Goal: Contribute content: Add original content to the website for others to see

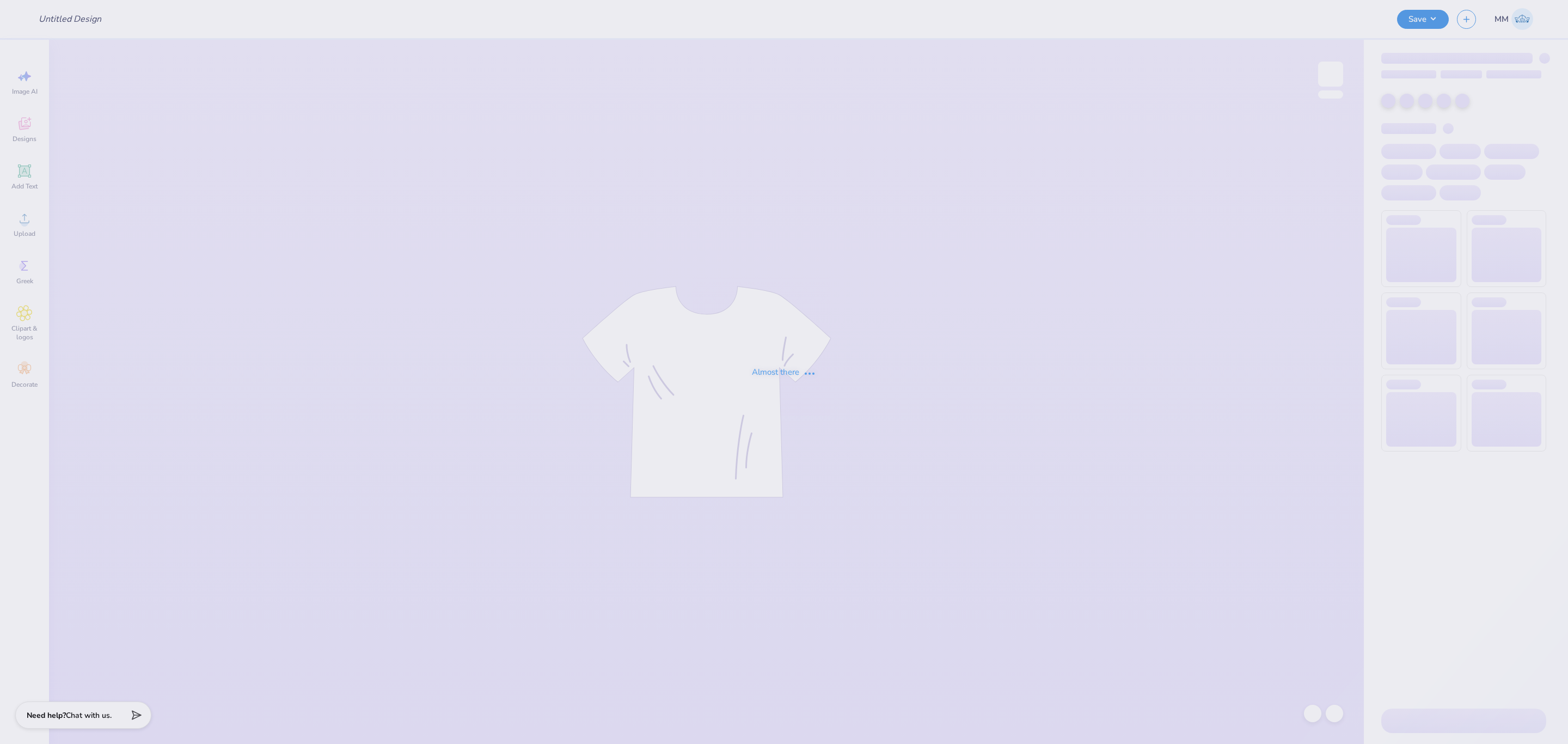
type input "logos"
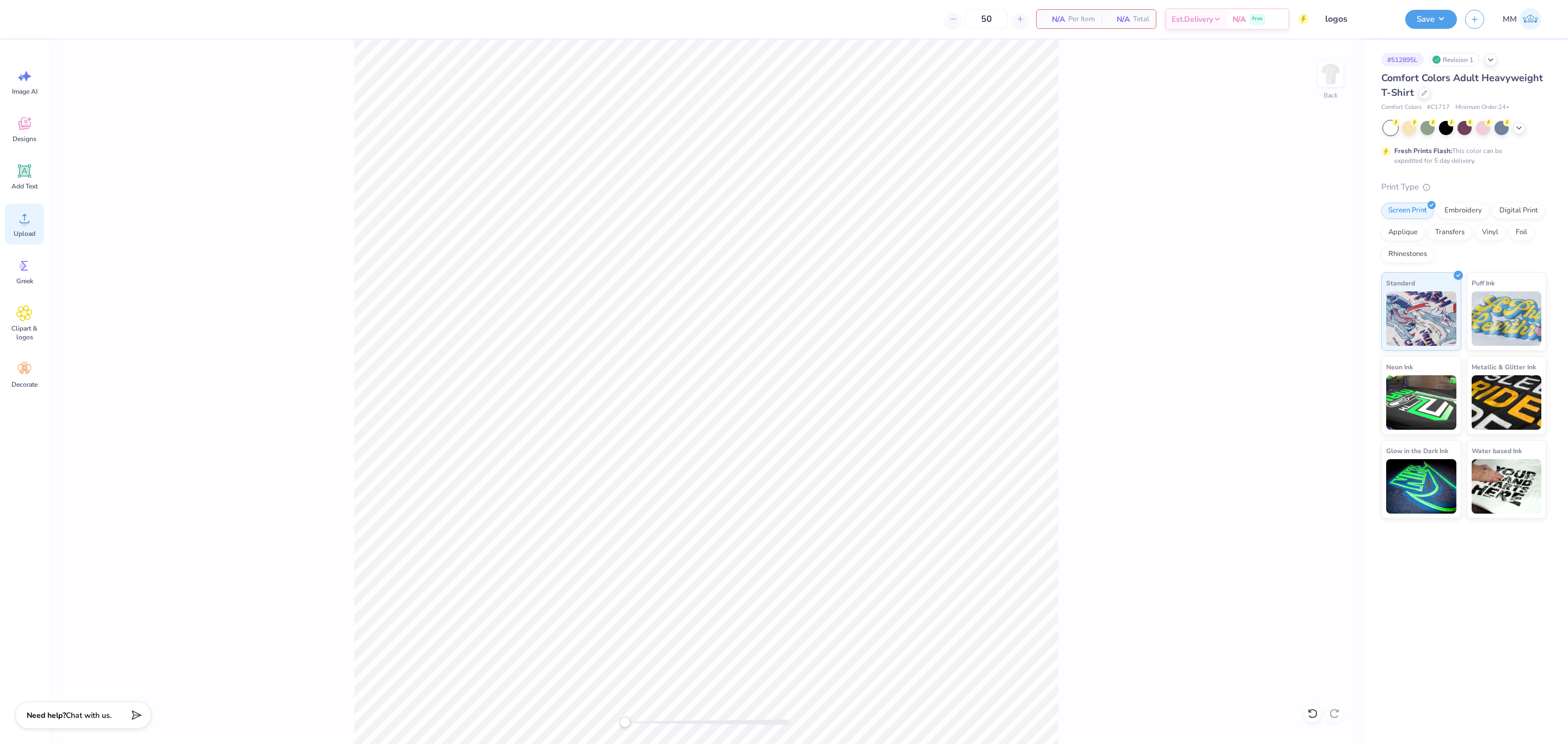
click at [25, 226] on circle at bounding box center [24, 223] width 8 height 8
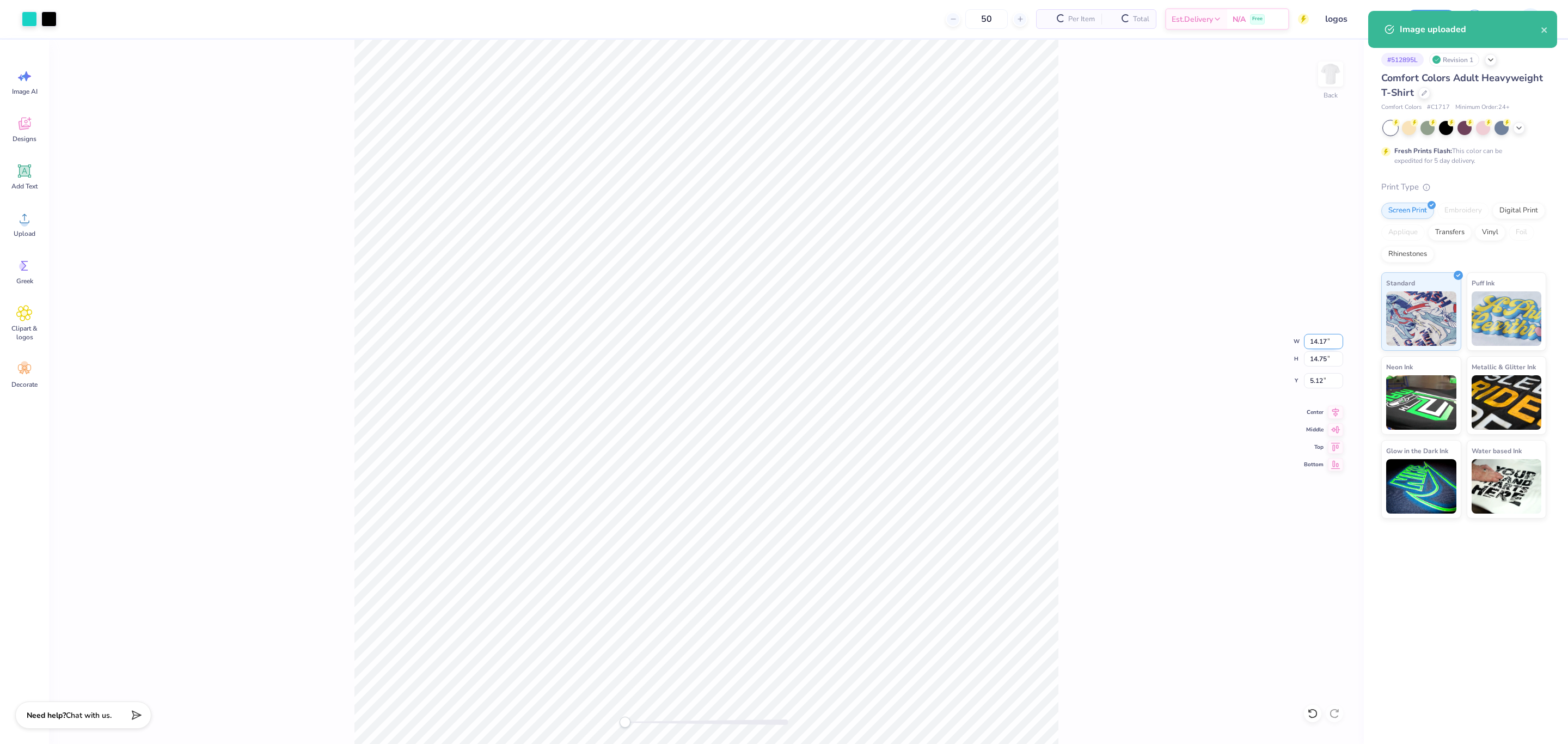
click at [1316, 340] on input "14.17" at bounding box center [1323, 341] width 39 height 15
type input "10.00"
type input "10.41"
click at [1322, 376] on input "7.30" at bounding box center [1323, 381] width 39 height 15
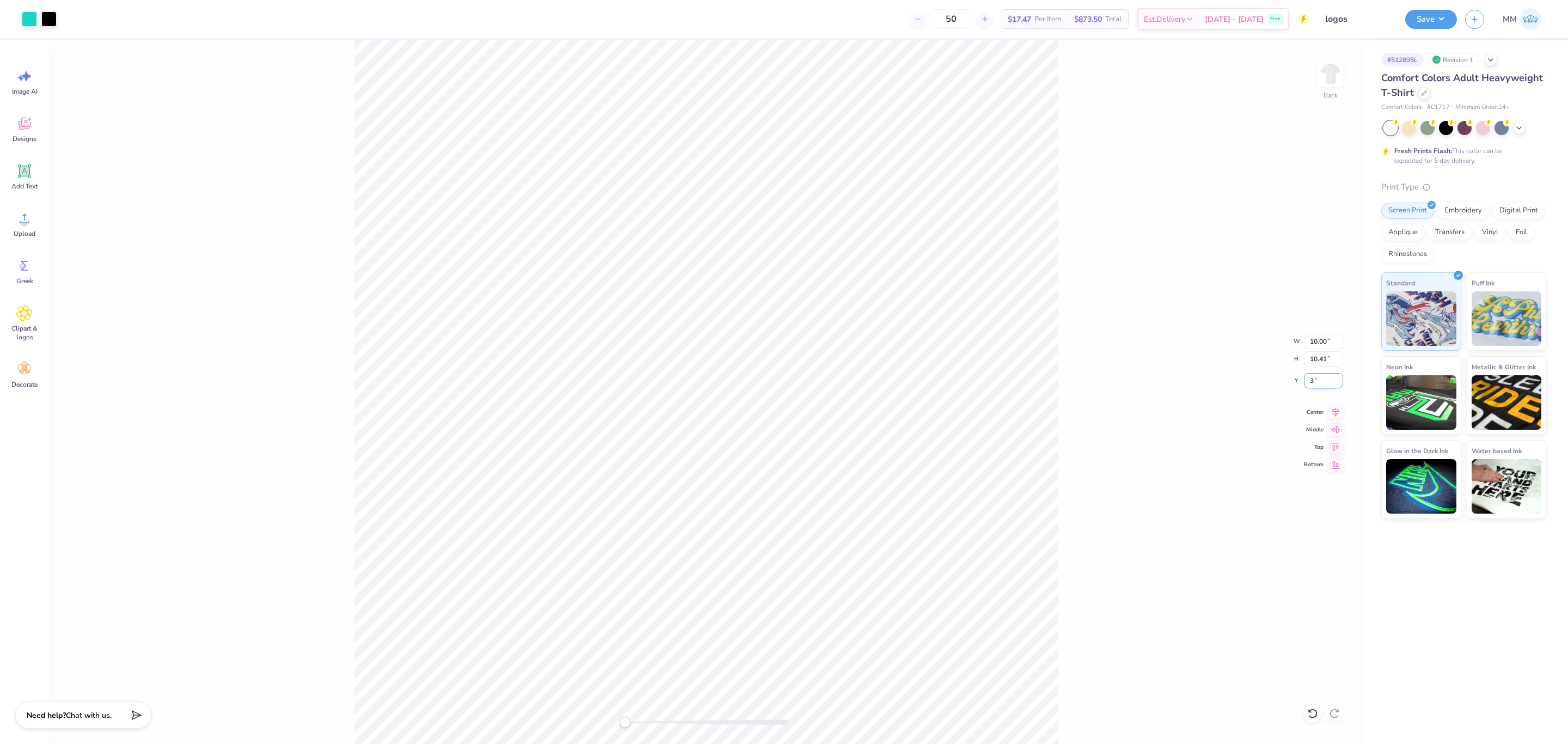
click at [1316, 388] on input "3" at bounding box center [1323, 381] width 39 height 15
type input "2"
click at [1216, 400] on div "Back W 10.00 10.00 " H 10.41 10.41 " Y 2 2 " Center Middle Top Bottom" at bounding box center [706, 392] width 1315 height 704
click at [610, 319] on div "Back" at bounding box center [706, 392] width 1315 height 704
click at [1331, 412] on icon at bounding box center [1335, 410] width 15 height 13
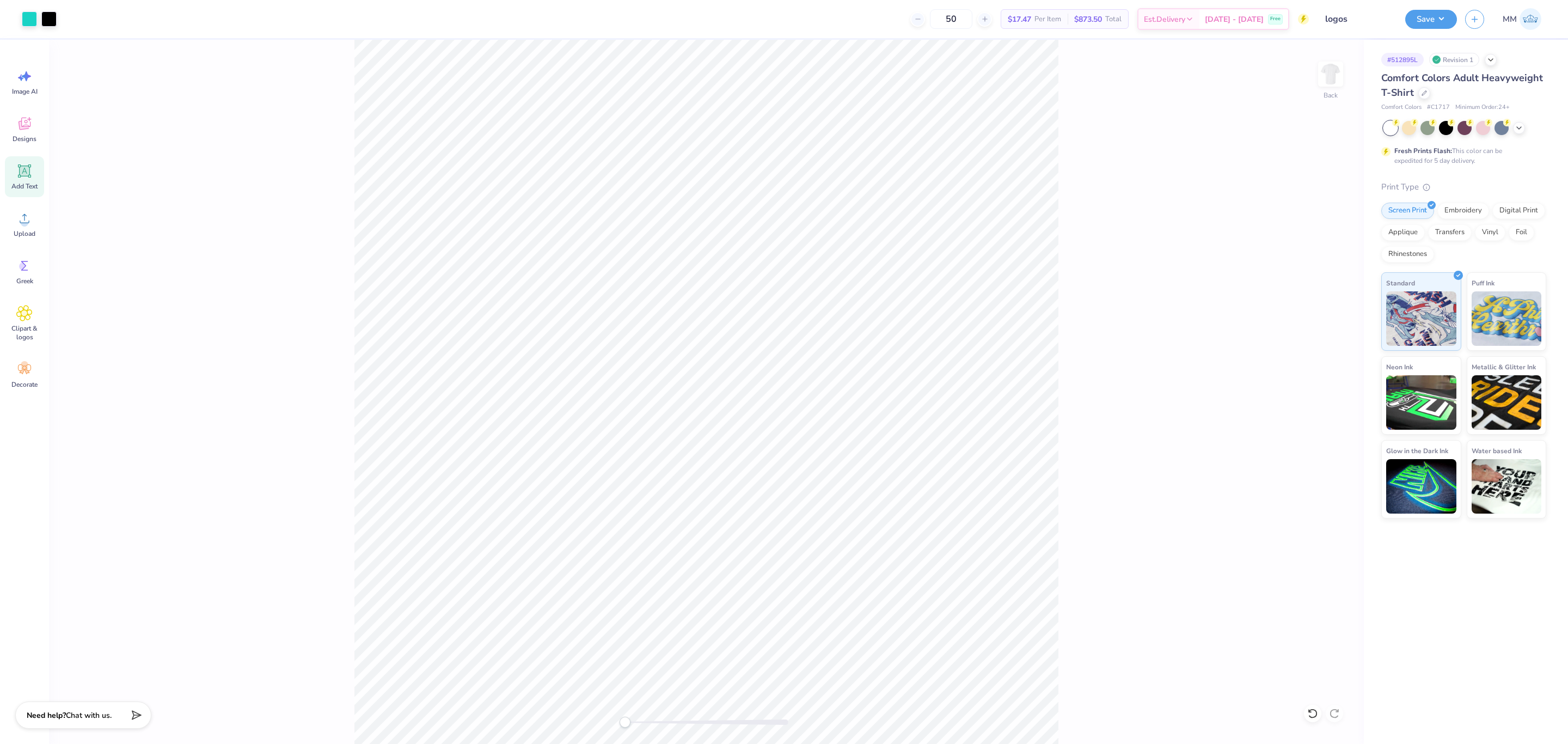
drag, startPoint x: 28, startPoint y: 177, endPoint x: 0, endPoint y: 177, distance: 28.0
click at [27, 177] on icon at bounding box center [25, 171] width 16 height 16
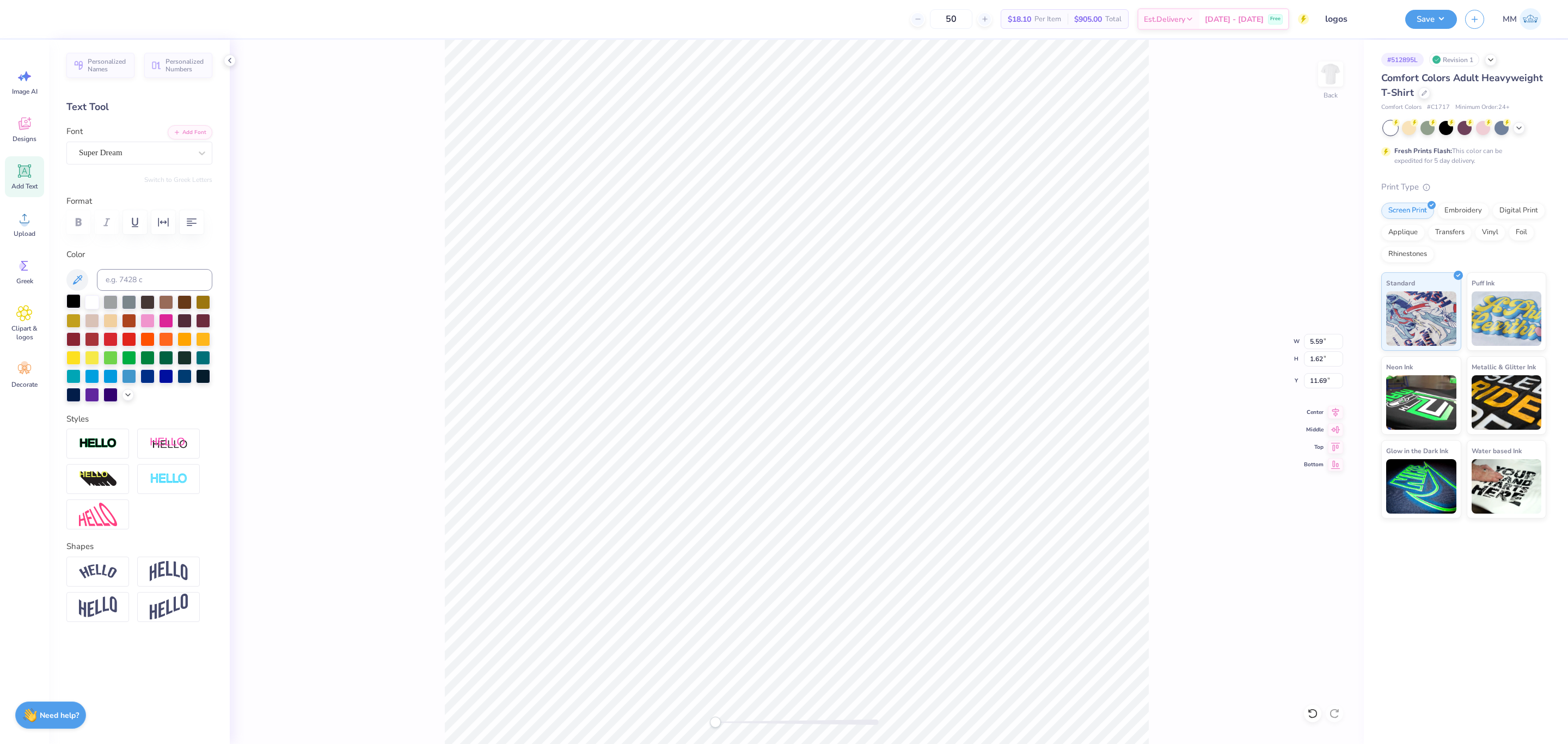
click at [71, 298] on div at bounding box center [73, 301] width 14 height 14
click at [204, 131] on button "Add Font" at bounding box center [190, 131] width 44 height 14
paste textarea "[GEOGRAPHIC_DATA]"
type textarea "[GEOGRAPHIC_DATA]"
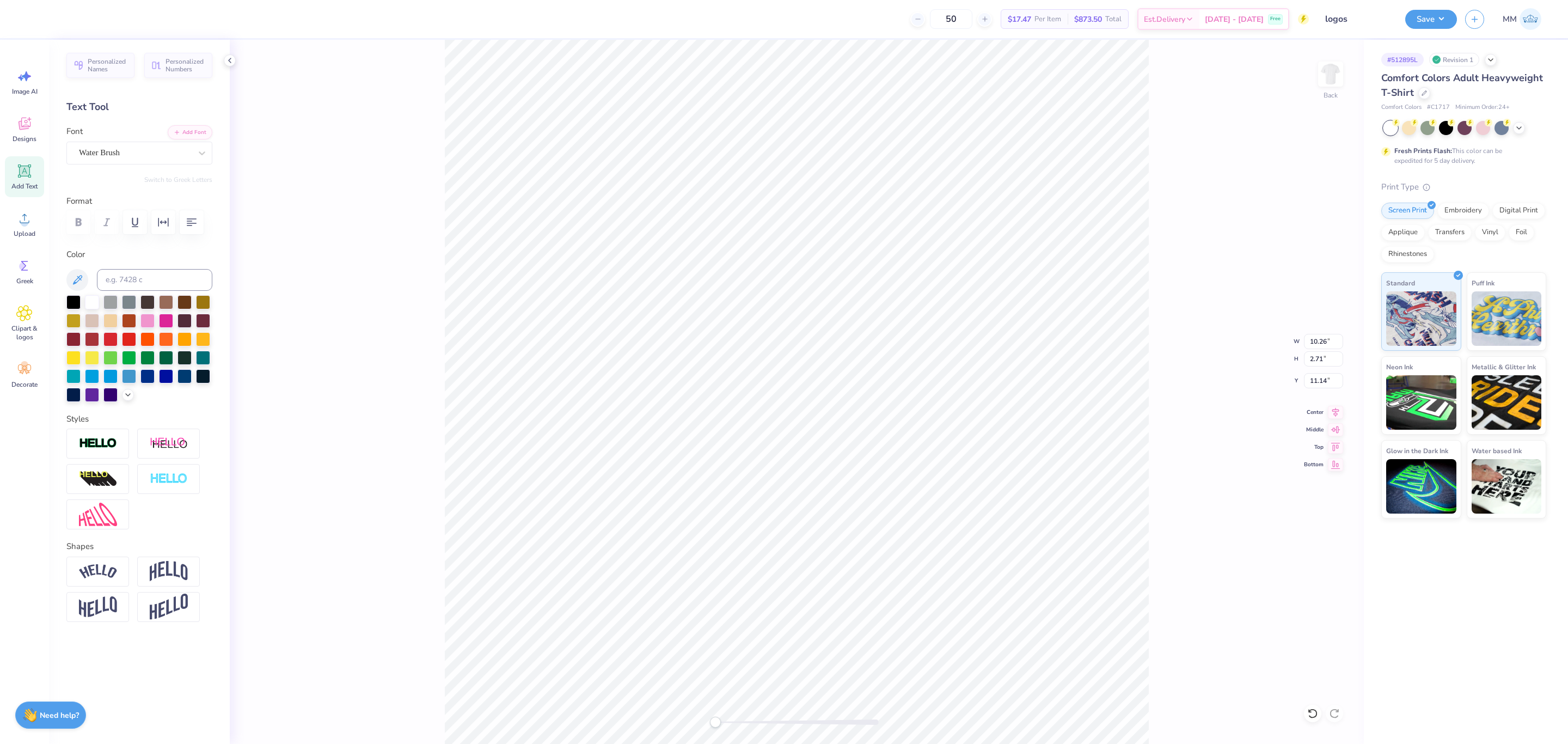
type input "10.26"
type input "2.71"
type input "11.14"
type input "4.56"
type input "1.21"
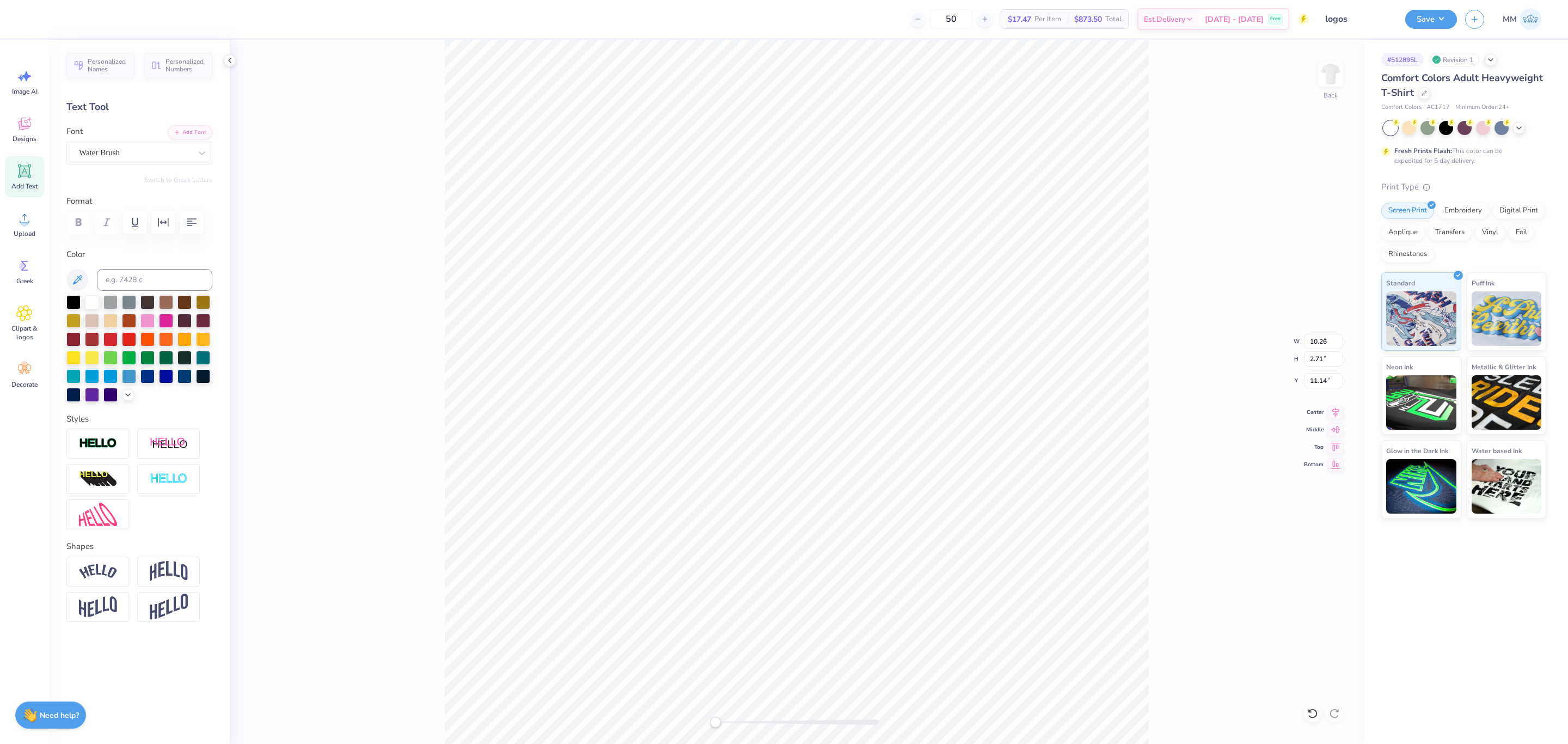
type input "10.68"
type input "3.90"
type input "1.03"
click at [1330, 408] on icon at bounding box center [1335, 410] width 15 height 13
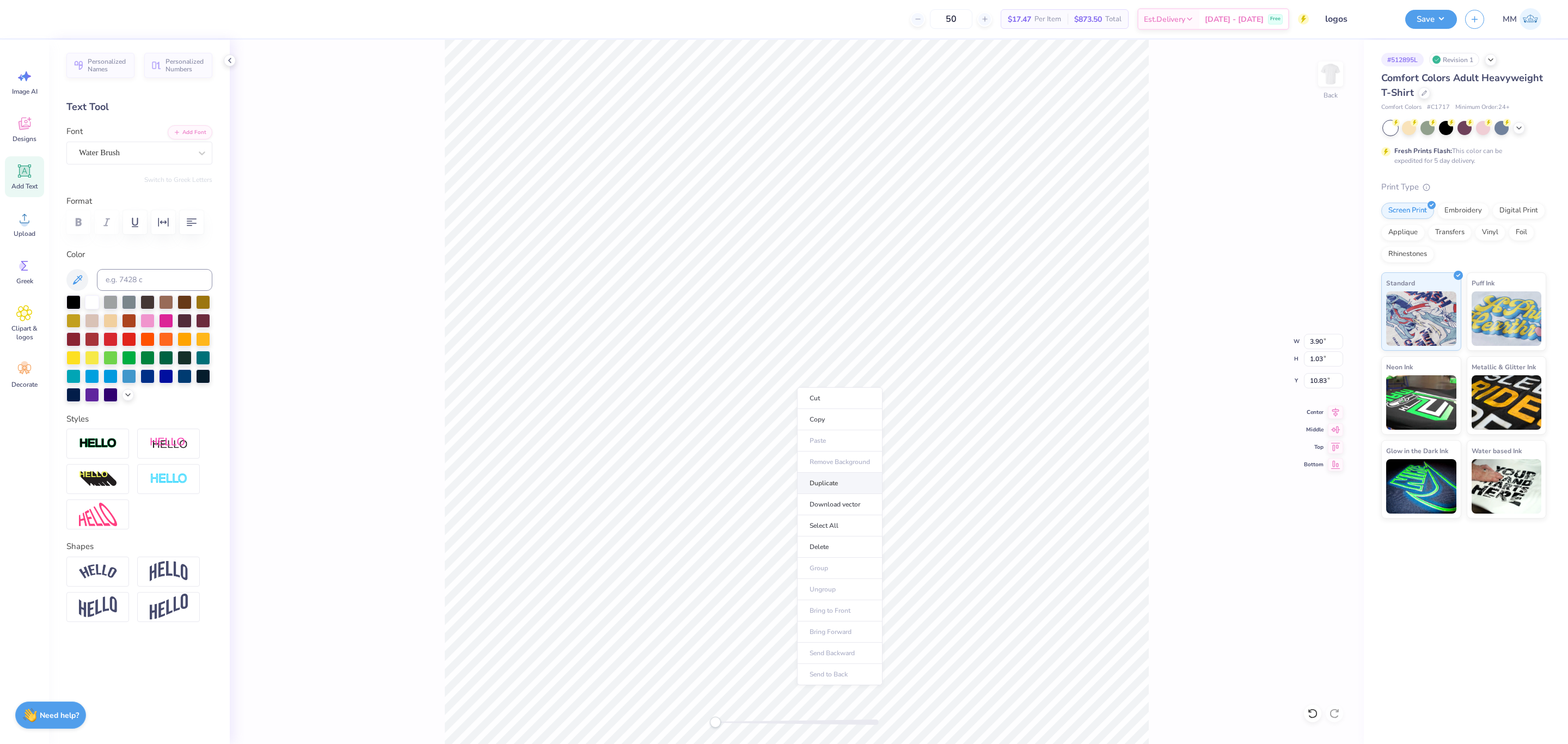
click at [840, 477] on li "Duplicate" at bounding box center [839, 483] width 85 height 21
type input "11.83"
paste textarea "Dance Compan"
type textarea "Dance Company"
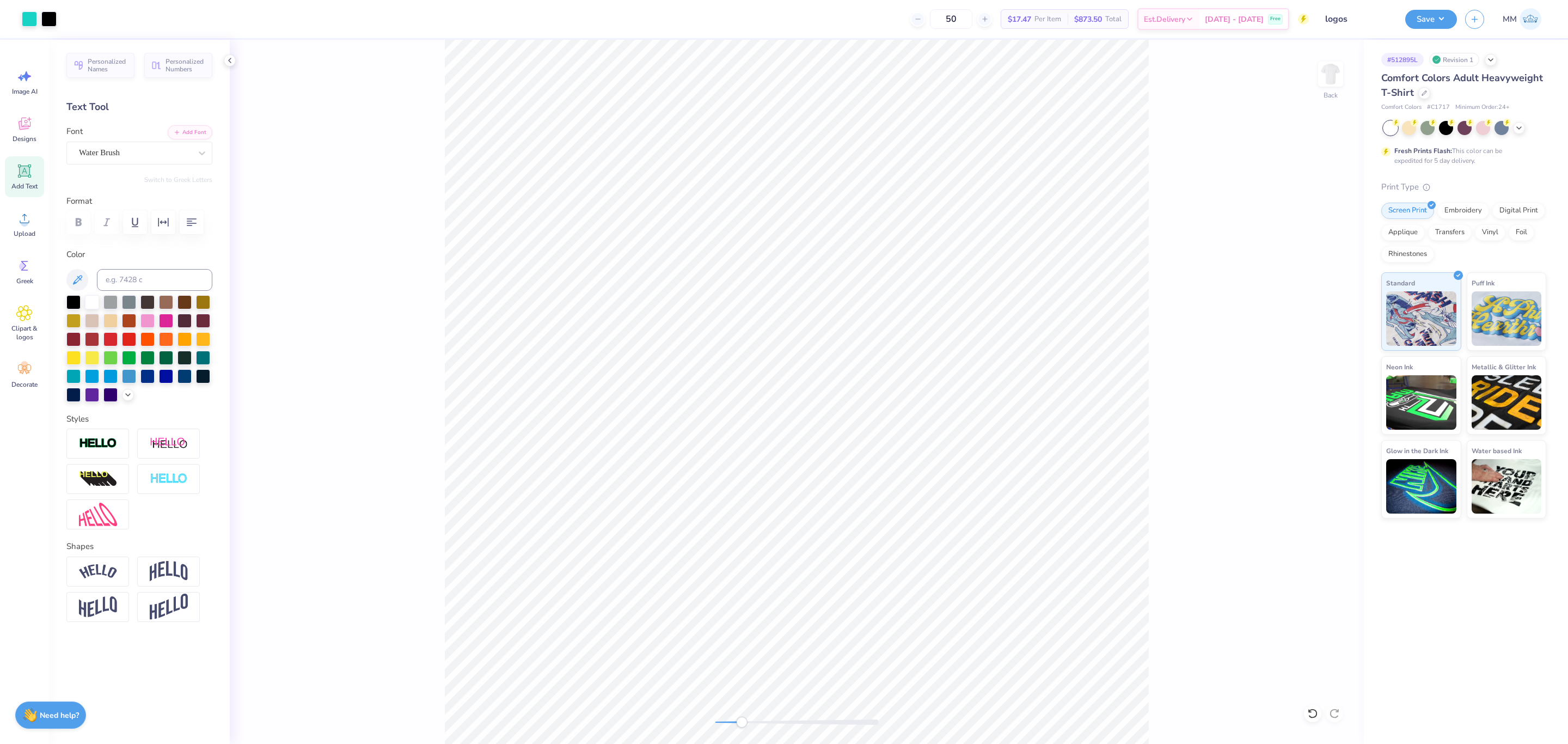
drag, startPoint x: 736, startPoint y: 724, endPoint x: 743, endPoint y: 719, distance: 8.6
click at [742, 724] on div at bounding box center [796, 722] width 163 height 5
click at [1332, 416] on icon at bounding box center [1335, 410] width 15 height 13
click at [1330, 414] on icon at bounding box center [1335, 410] width 15 height 13
type input "4.90"
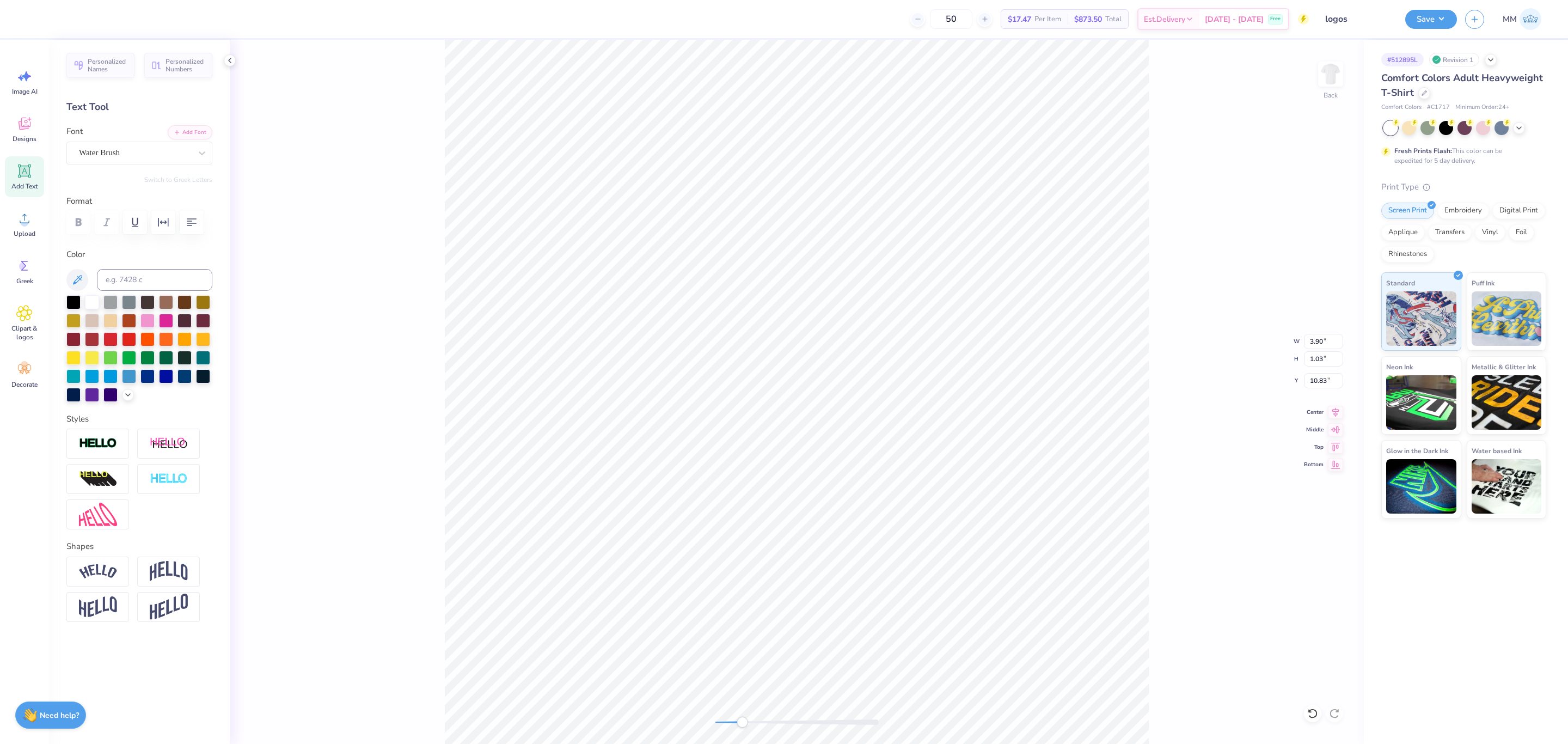
type input "1.86"
type input "4.28"
type input "1.62"
click at [1333, 405] on icon at bounding box center [1335, 410] width 15 height 13
click at [683, 723] on div "Back W 4.28 4.28 " H 1.62 1.62 " Y 10.83 10.83 " Center [GEOGRAPHIC_DATA]" at bounding box center [797, 392] width 1134 height 704
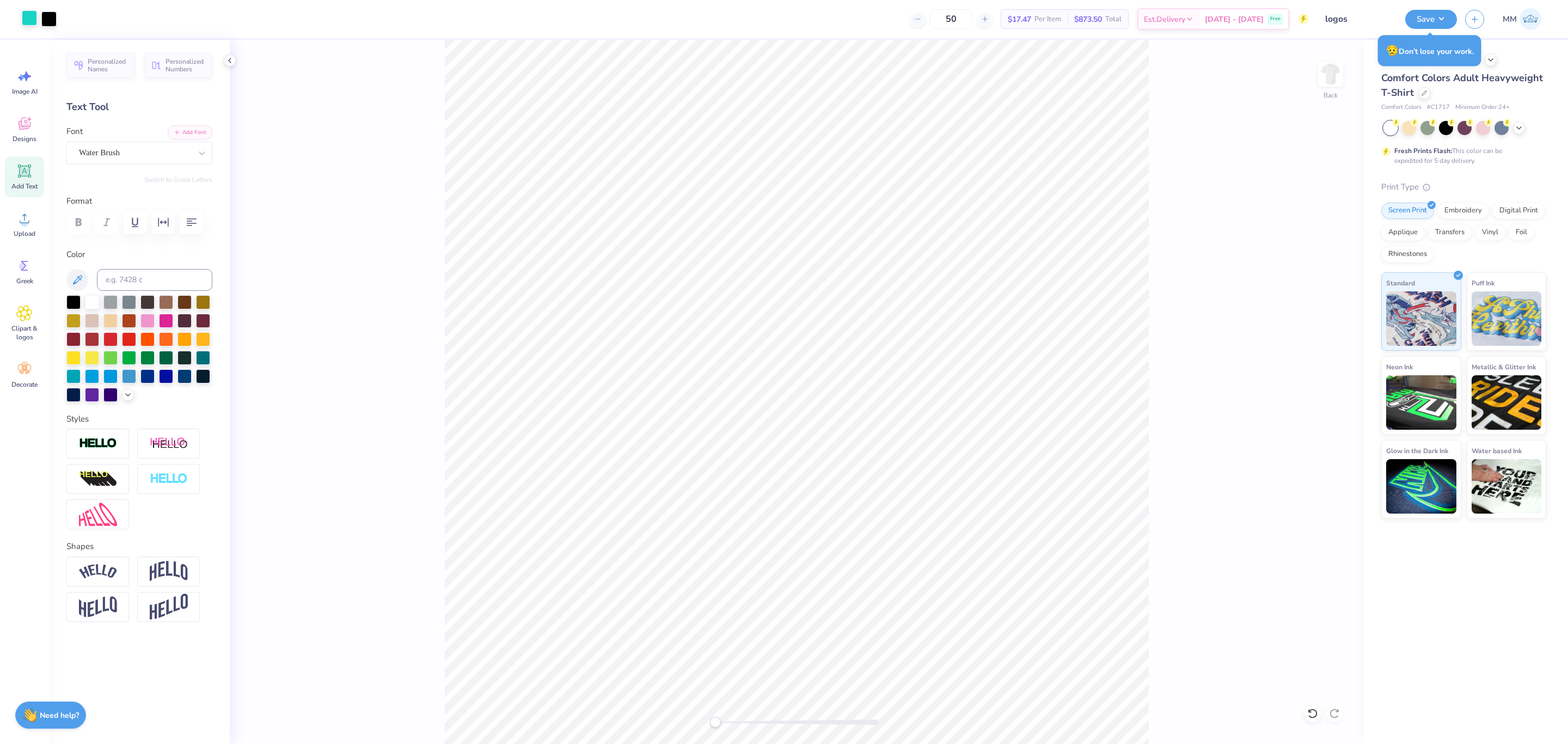
click at [23, 17] on div at bounding box center [29, 18] width 15 height 15
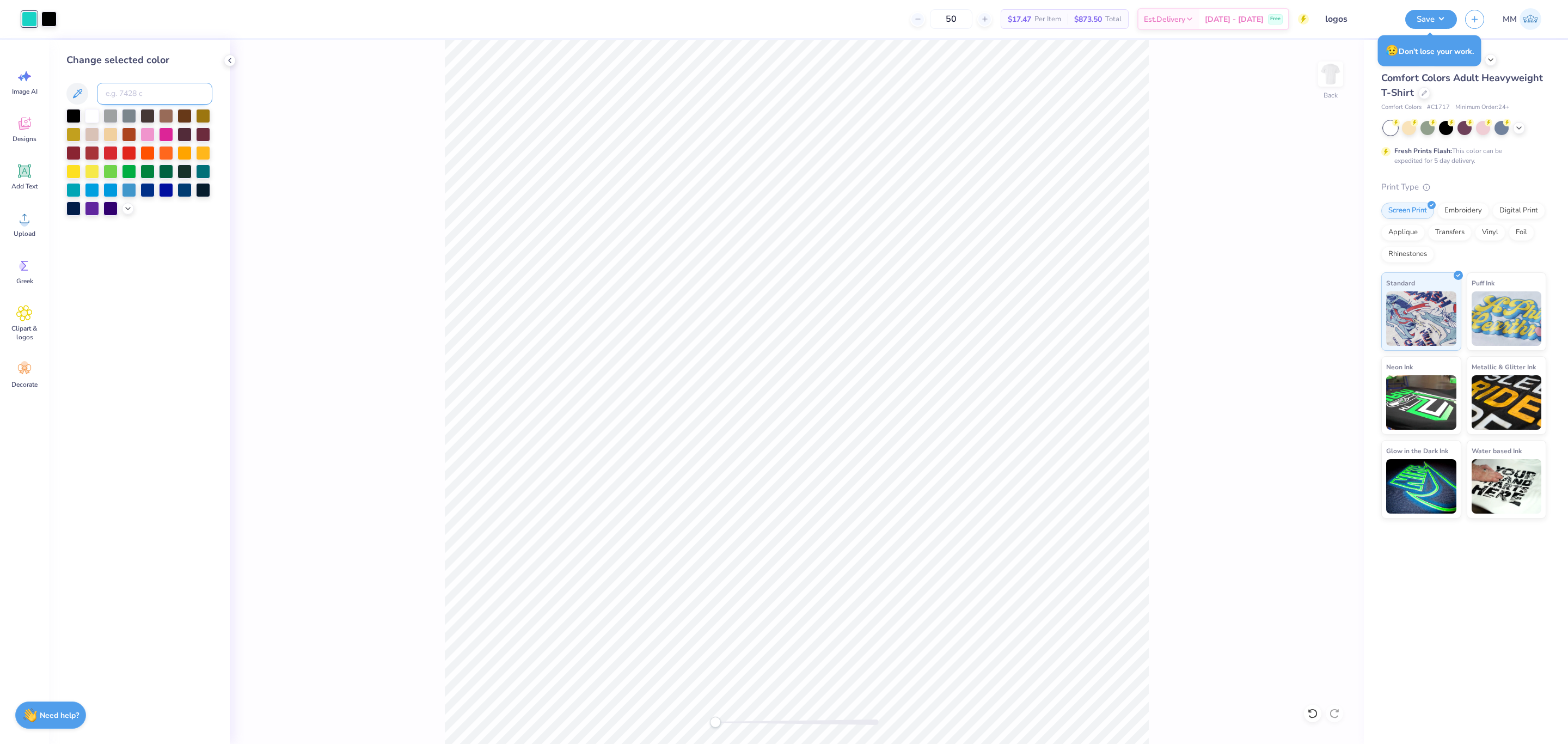
click at [159, 92] on input at bounding box center [154, 94] width 115 height 22
type input "325"
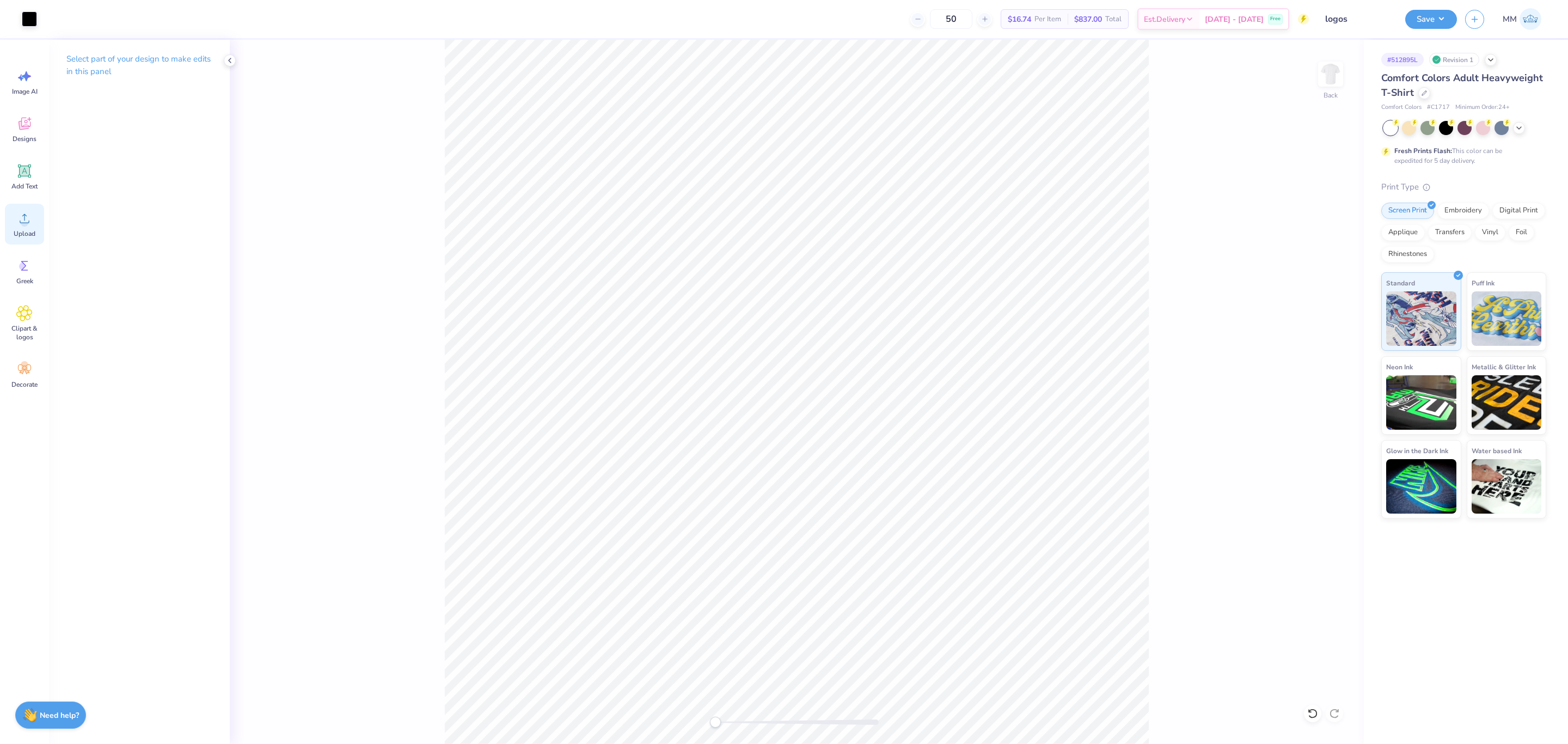
click at [31, 219] on div "Upload" at bounding box center [24, 224] width 39 height 41
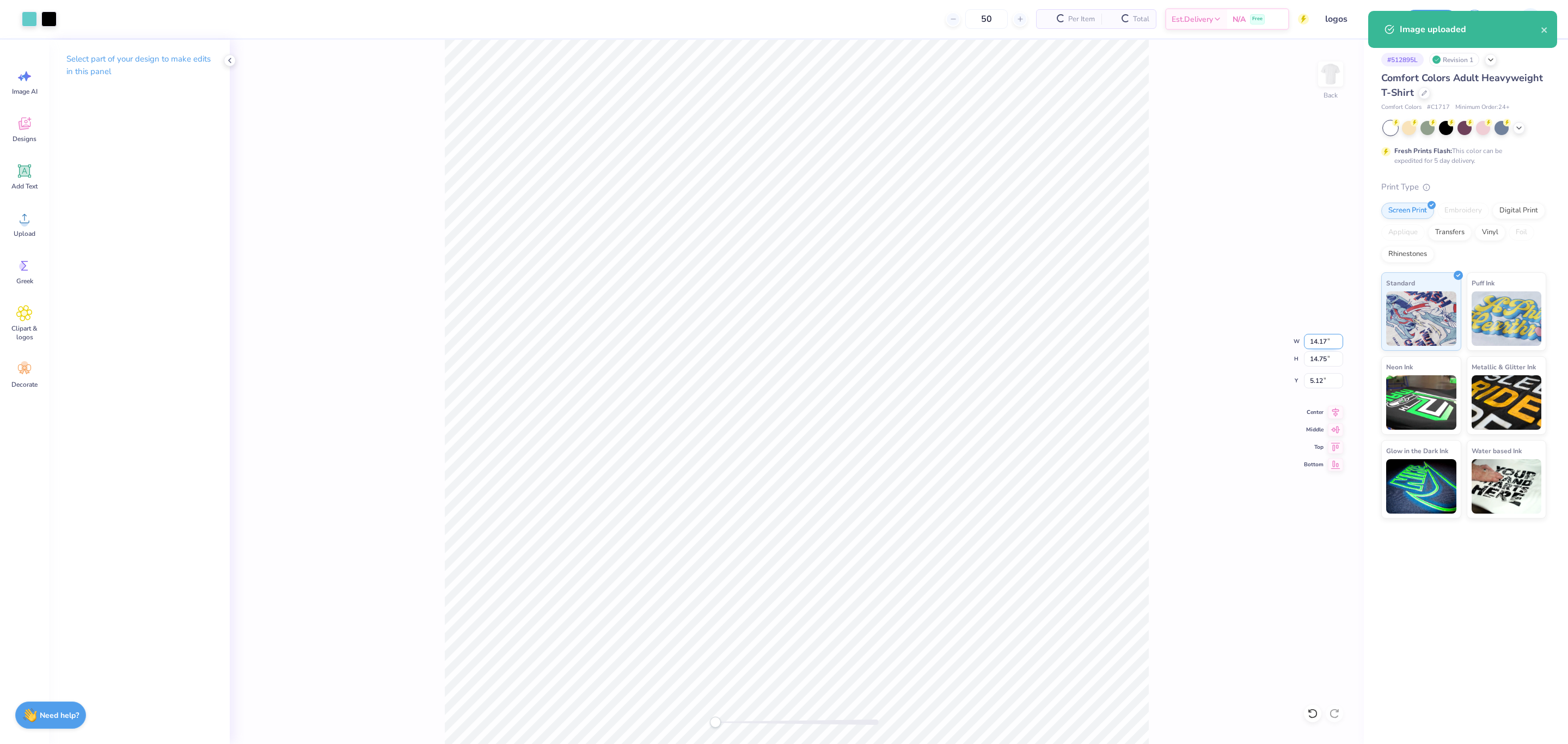
click at [1318, 345] on input "14.17" at bounding box center [1323, 341] width 39 height 15
type input "10.00"
type input "10.41"
click at [1322, 384] on input "7.30" at bounding box center [1323, 381] width 39 height 15
click at [784, 570] on li "Send to Back" at bounding box center [796, 566] width 85 height 21
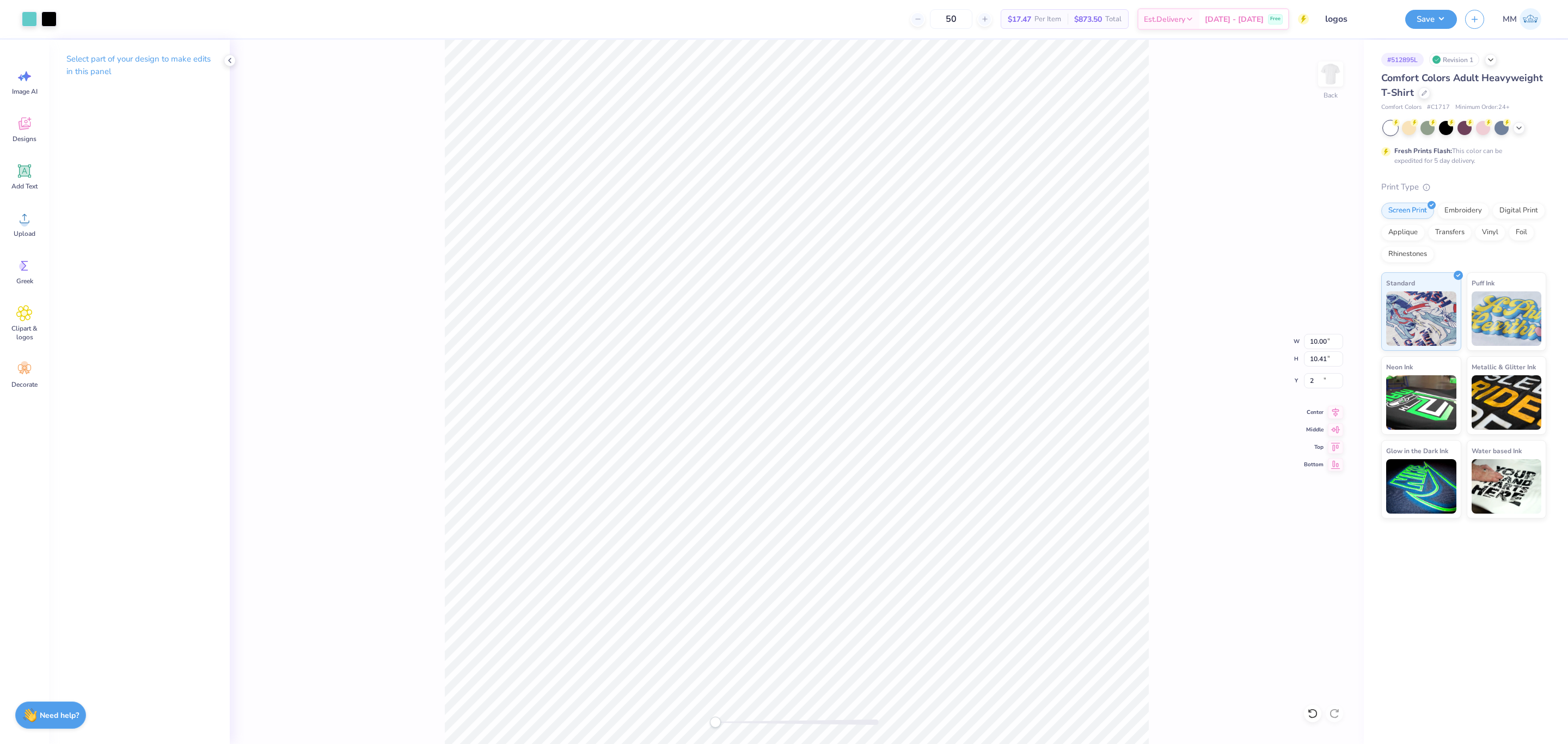
type input "2.00"
click at [631, 683] on div "Back" at bounding box center [797, 392] width 1134 height 704
drag, startPoint x: 730, startPoint y: 722, endPoint x: 428, endPoint y: 155, distance: 642.4
click at [409, 136] on div "Back" at bounding box center [797, 392] width 1134 height 704
click at [1335, 411] on icon at bounding box center [1335, 411] width 7 height 10
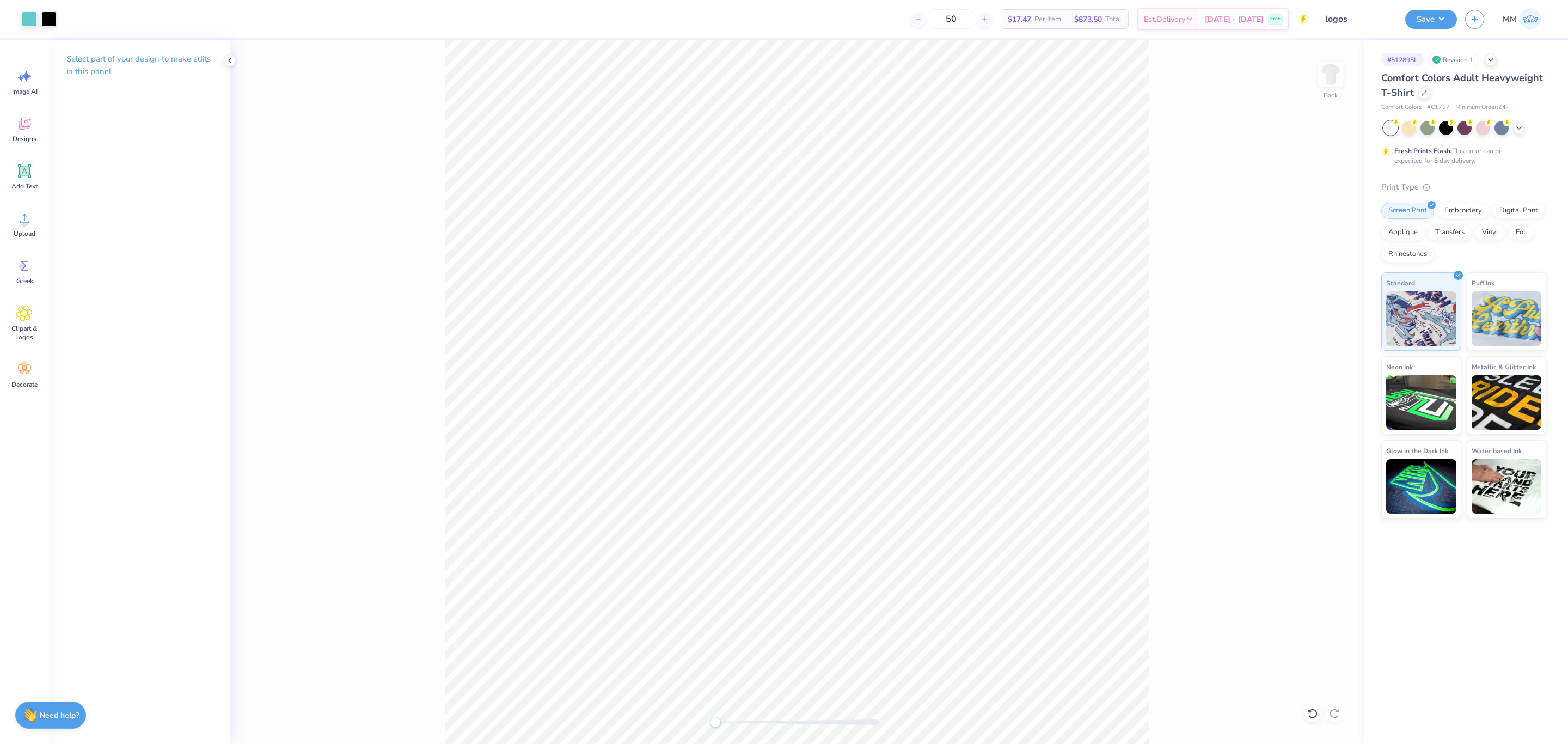
click at [1418, 7] on div "Save MM" at bounding box center [1486, 19] width 163 height 38
click at [1423, 13] on button "Save" at bounding box center [1431, 18] width 52 height 19
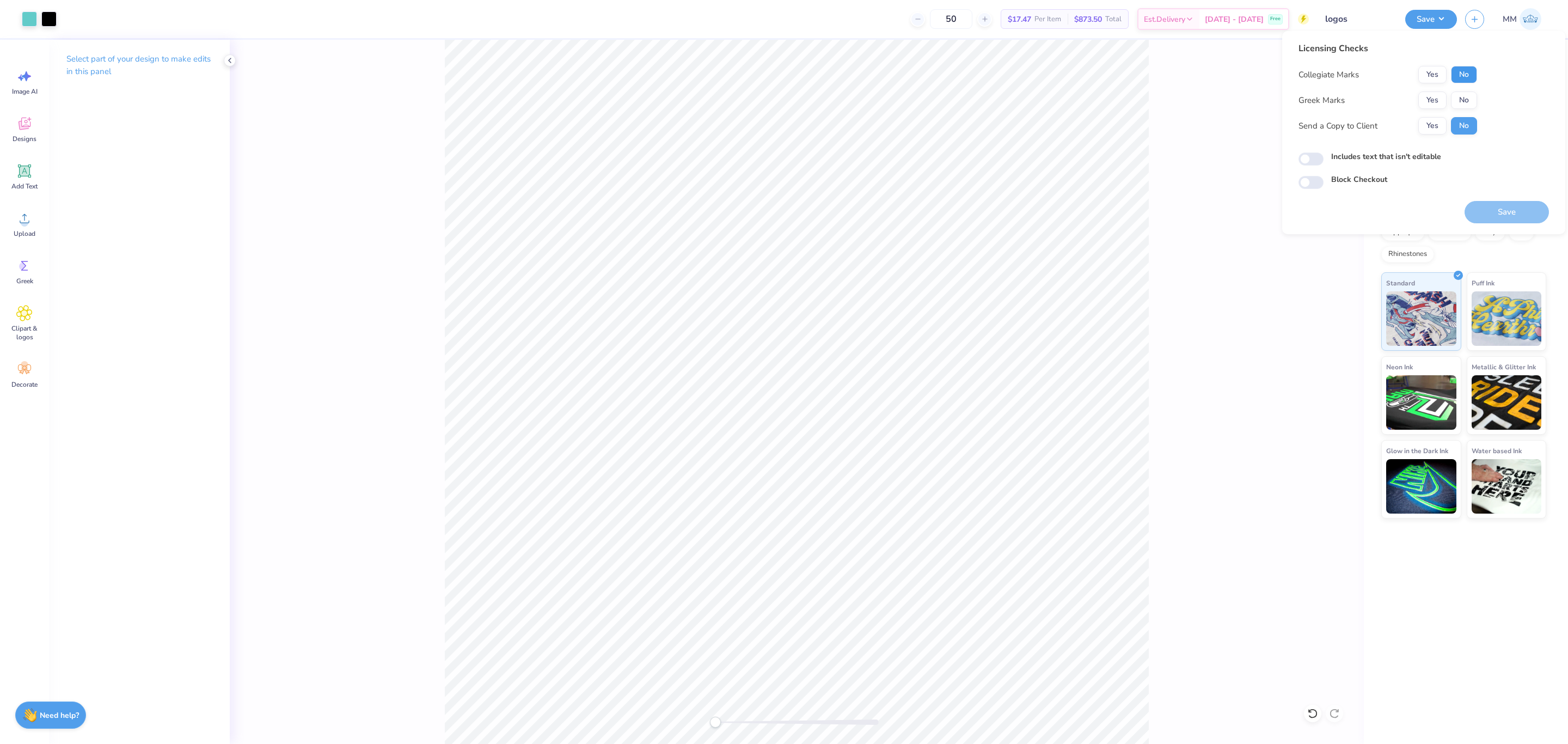
click at [1459, 66] on button "No" at bounding box center [1464, 75] width 26 height 18
click at [1465, 96] on button "No" at bounding box center [1464, 100] width 26 height 18
click at [1377, 158] on label "Includes text that isn't editable" at bounding box center [1386, 156] width 110 height 12
click at [1324, 158] on input "Includes text that isn't editable" at bounding box center [1311, 158] width 25 height 13
checkbox input "true"
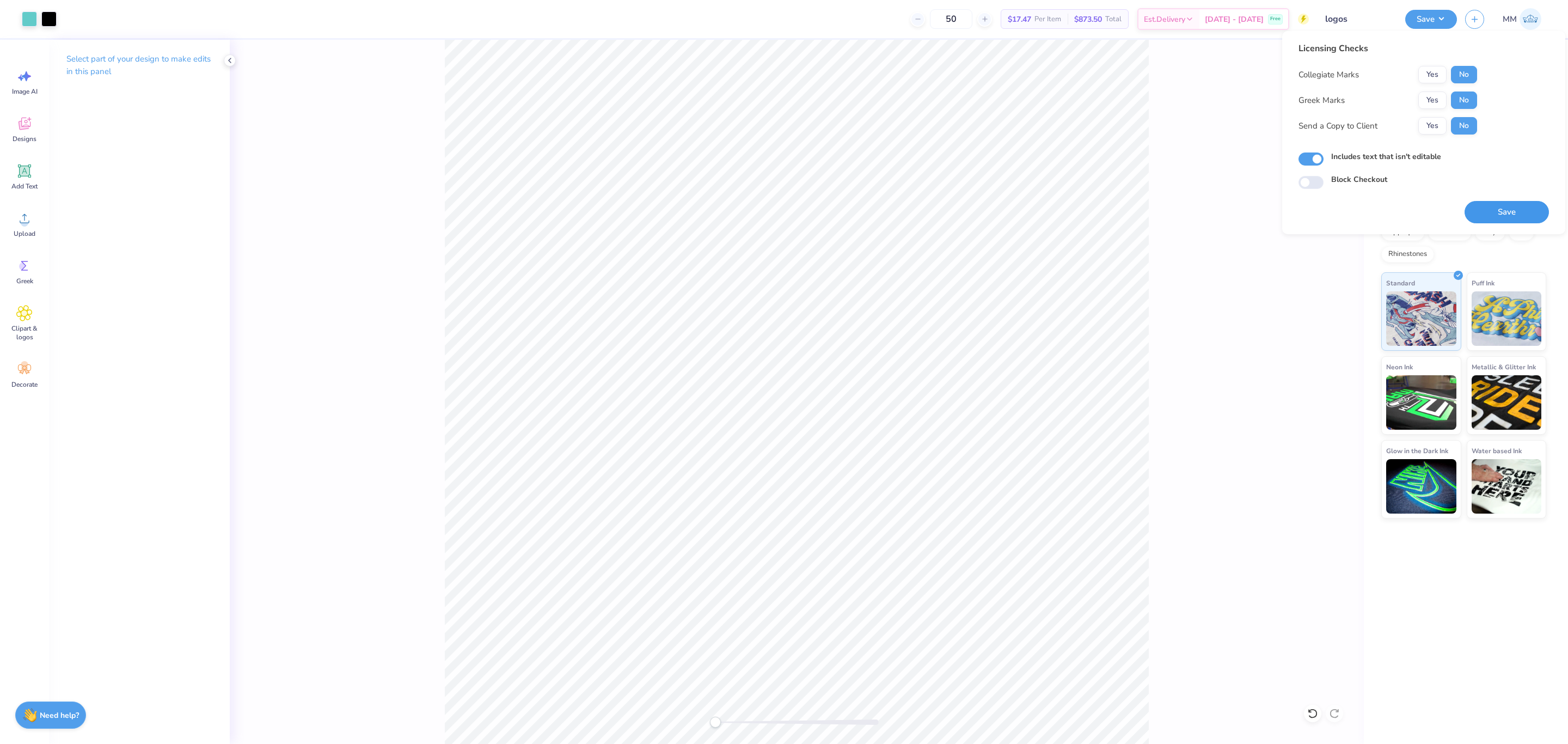
click at [1490, 211] on button "Save" at bounding box center [1507, 212] width 85 height 23
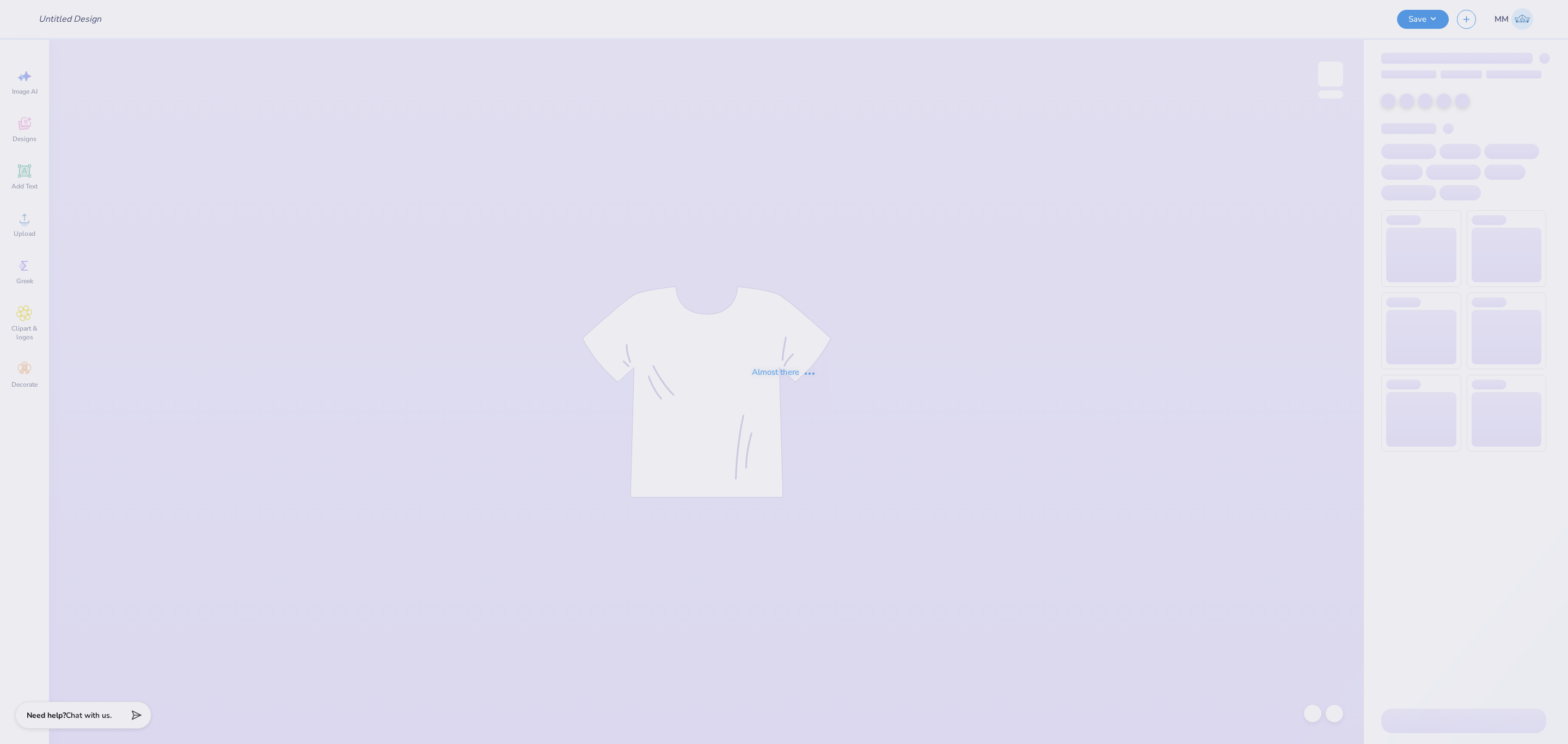
type input "CMP 2026 Swag - [GEOGRAPHIC_DATA][PERSON_NAME]"
